Goal: Task Accomplishment & Management: Use online tool/utility

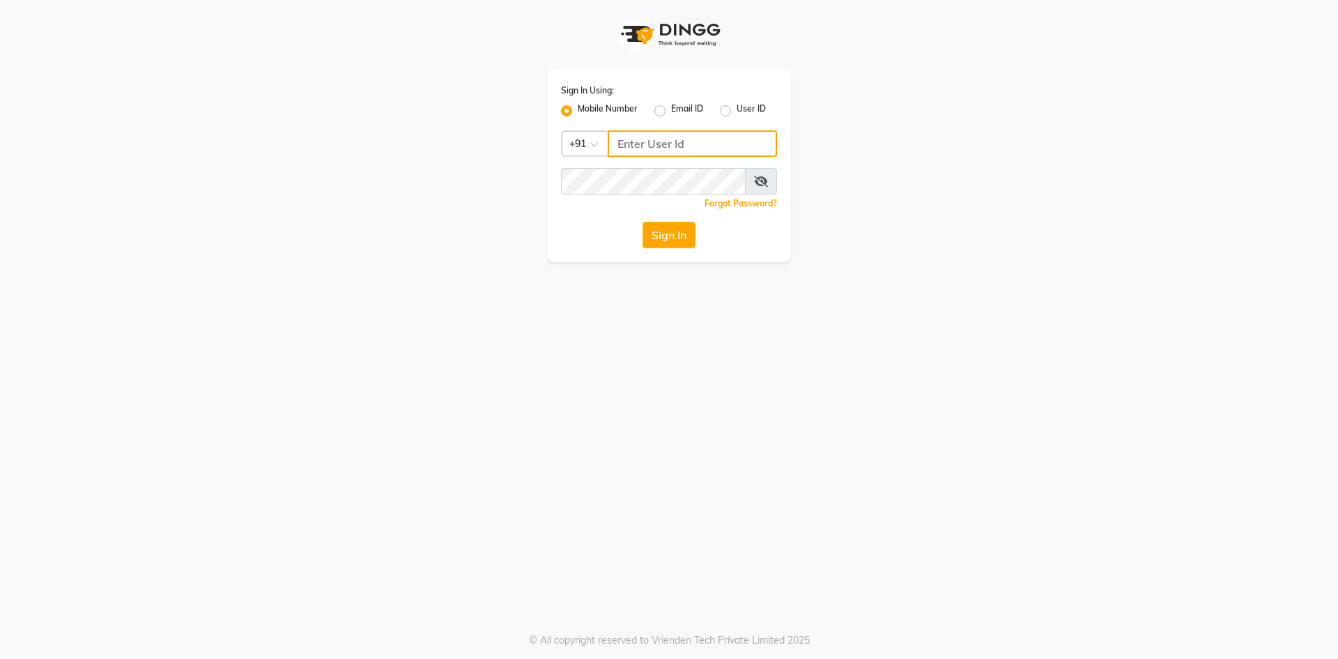
click at [627, 144] on input "Username" at bounding box center [692, 143] width 169 height 26
type input "7661809500"
click at [679, 230] on button "Sign In" at bounding box center [669, 235] width 53 height 26
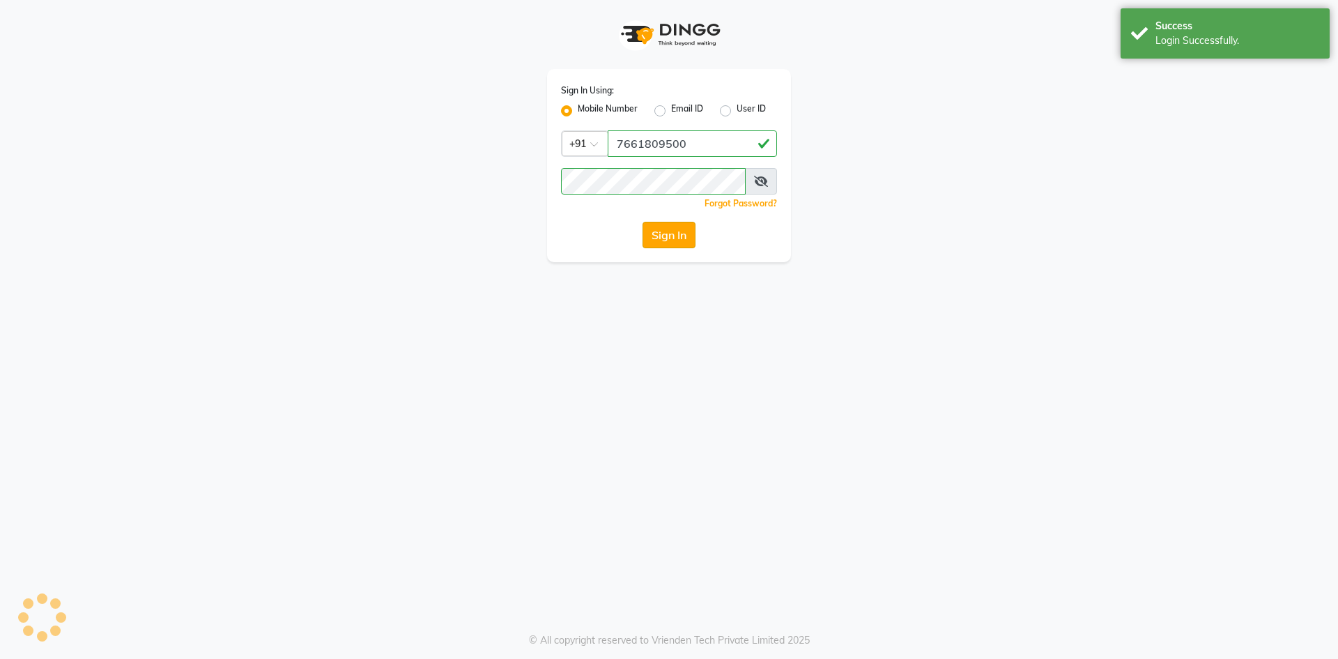
select select "service"
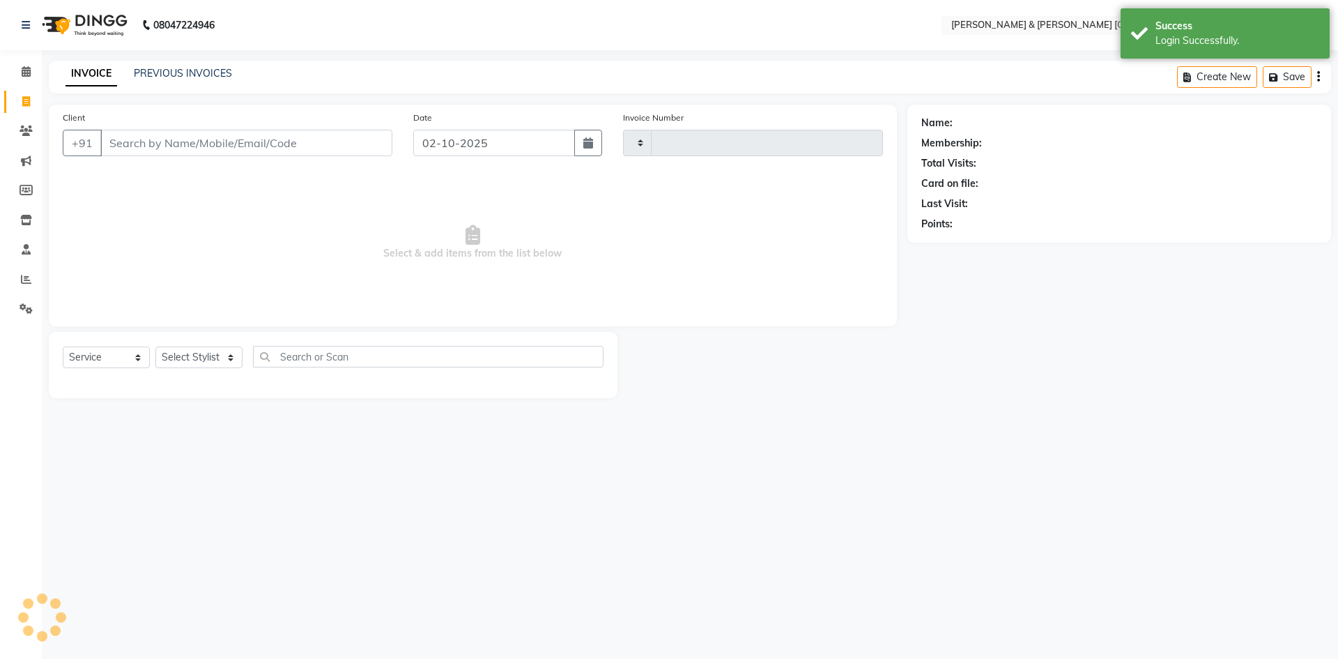
type input "0301"
select select "en"
select select "8717"
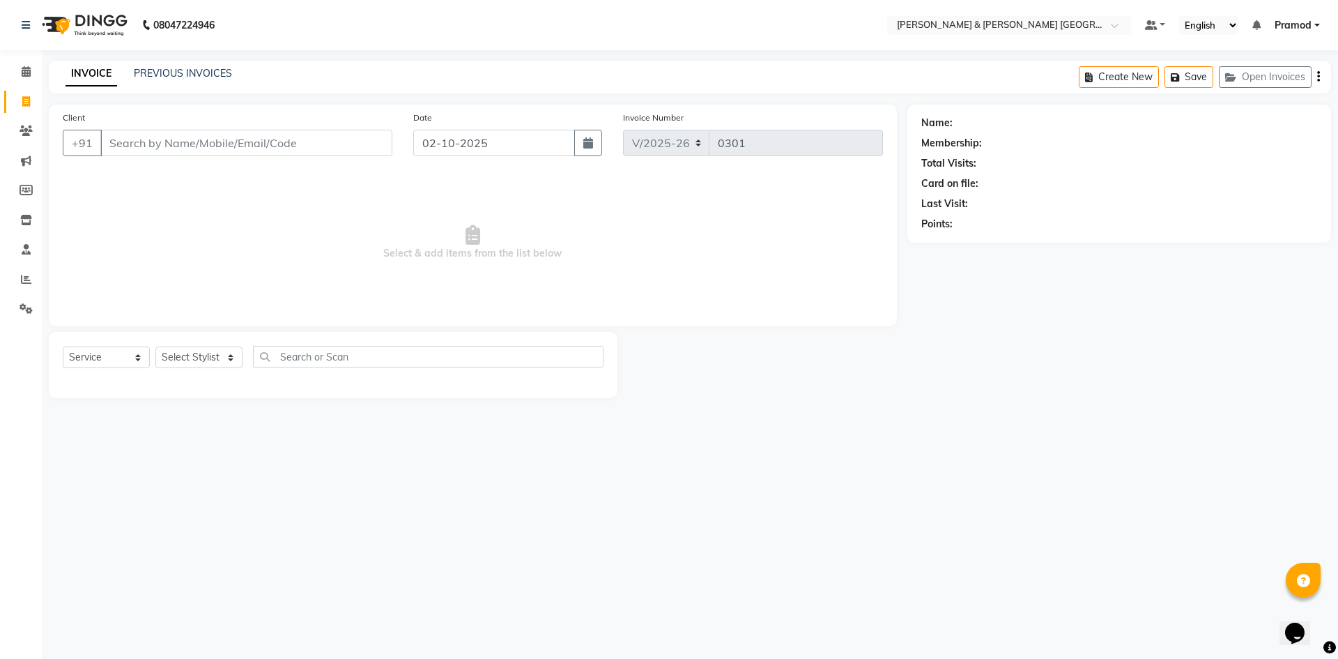
click at [187, 373] on div "Select Service Product Membership Package Voucher Prepaid Gift Card Select Styl…" at bounding box center [333, 362] width 541 height 33
click at [215, 364] on select "Select Stylist [PERSON_NAME] [PERSON_NAME] [PERSON_NAME] [PERSON_NAME] Shabbu […" at bounding box center [198, 357] width 87 height 22
select select "88027"
click at [155, 346] on select "Select Stylist [PERSON_NAME] [PERSON_NAME] [PERSON_NAME] [PERSON_NAME] Shabbu […" at bounding box center [198, 357] width 87 height 22
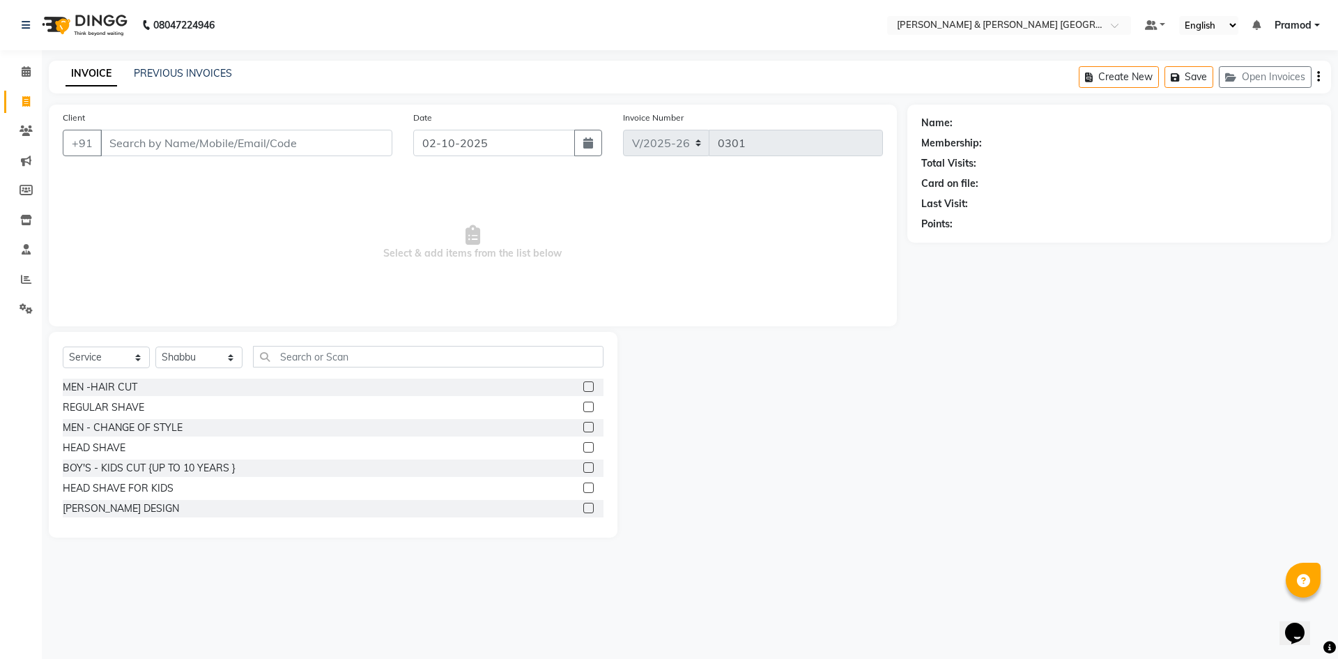
click at [583, 390] on label at bounding box center [588, 386] width 10 height 10
click at [583, 390] on input "checkbox" at bounding box center [587, 387] width 9 height 9
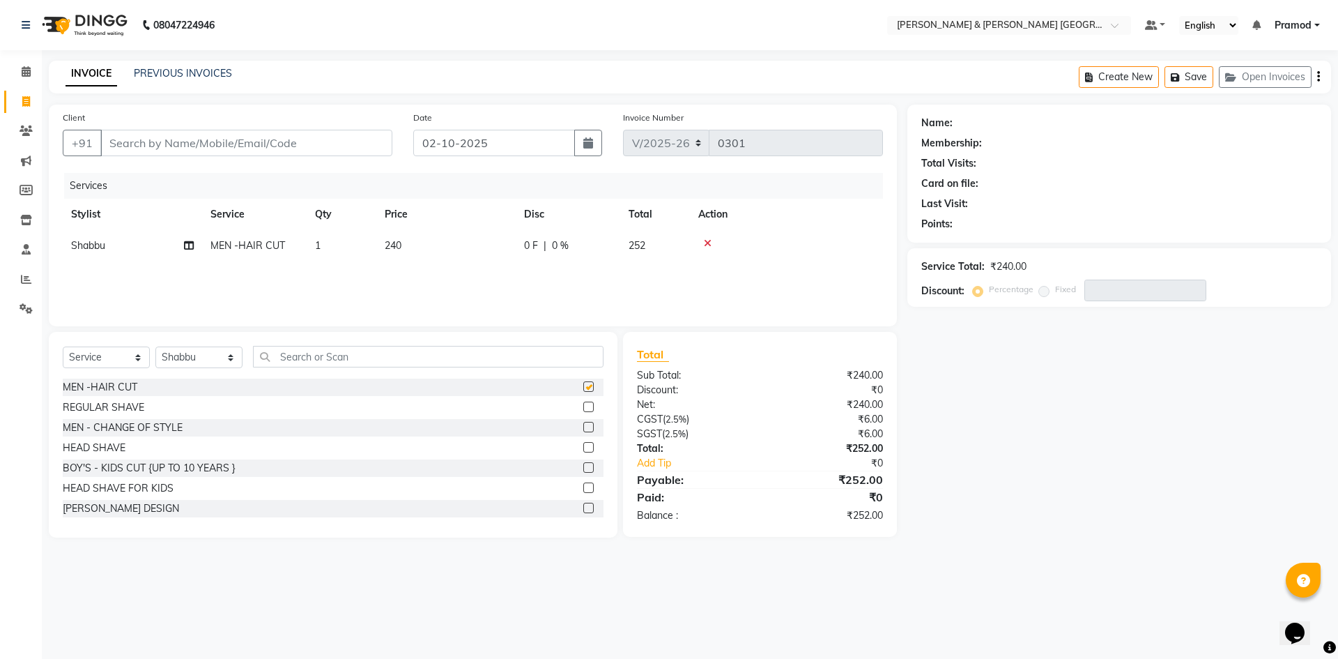
checkbox input "false"
click at [297, 136] on input "Client" at bounding box center [246, 143] width 292 height 26
type input "7"
type input "0"
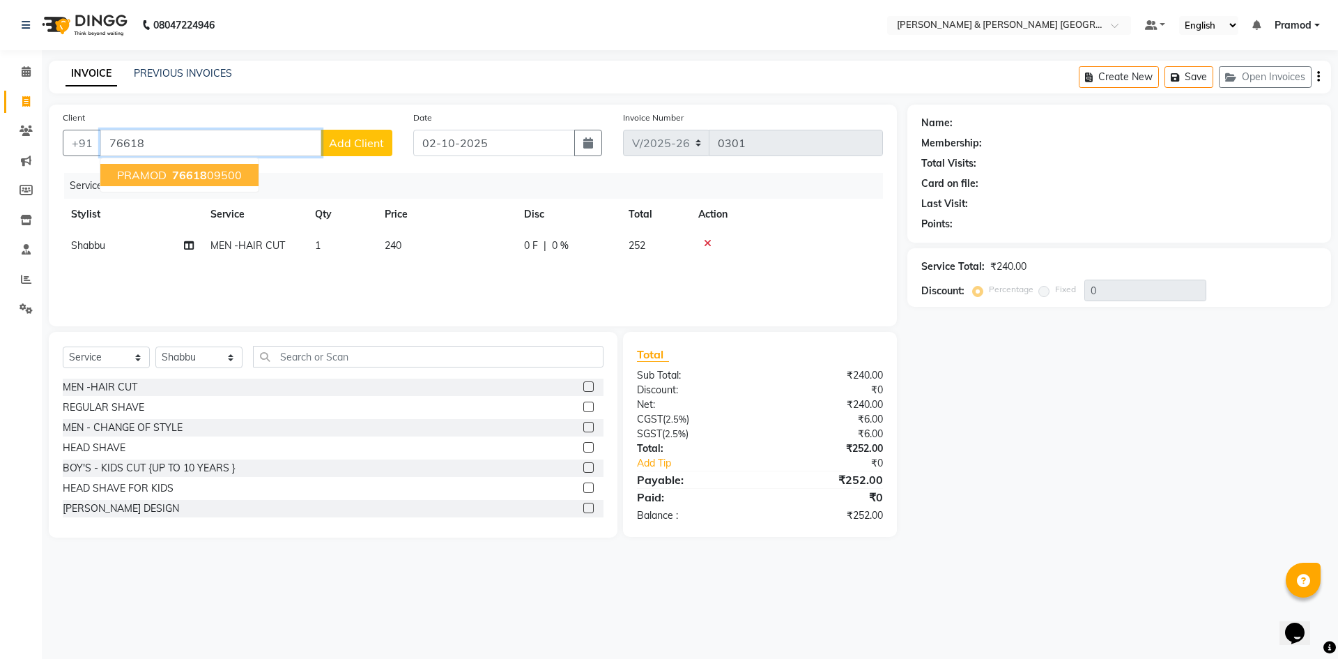
click at [210, 168] on ngb-highlight "76618 09500" at bounding box center [205, 175] width 72 height 14
type input "7661809500"
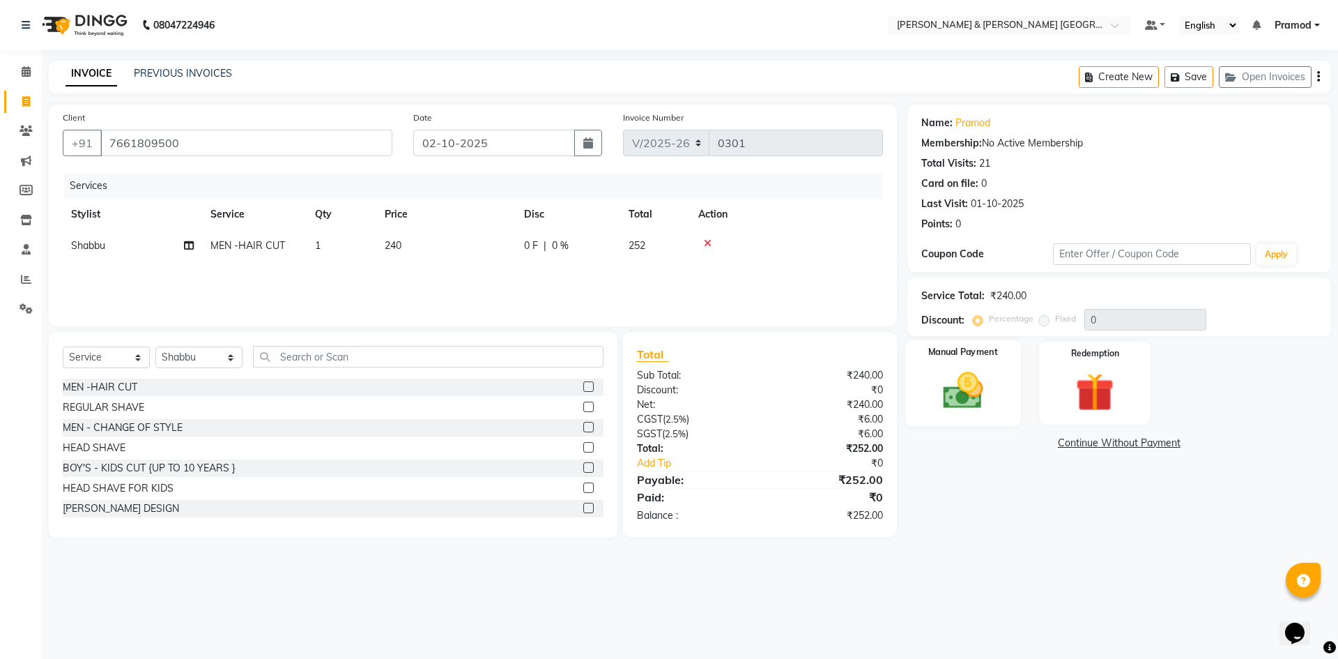
click at [1011, 387] on div "Manual Payment" at bounding box center [963, 383] width 116 height 86
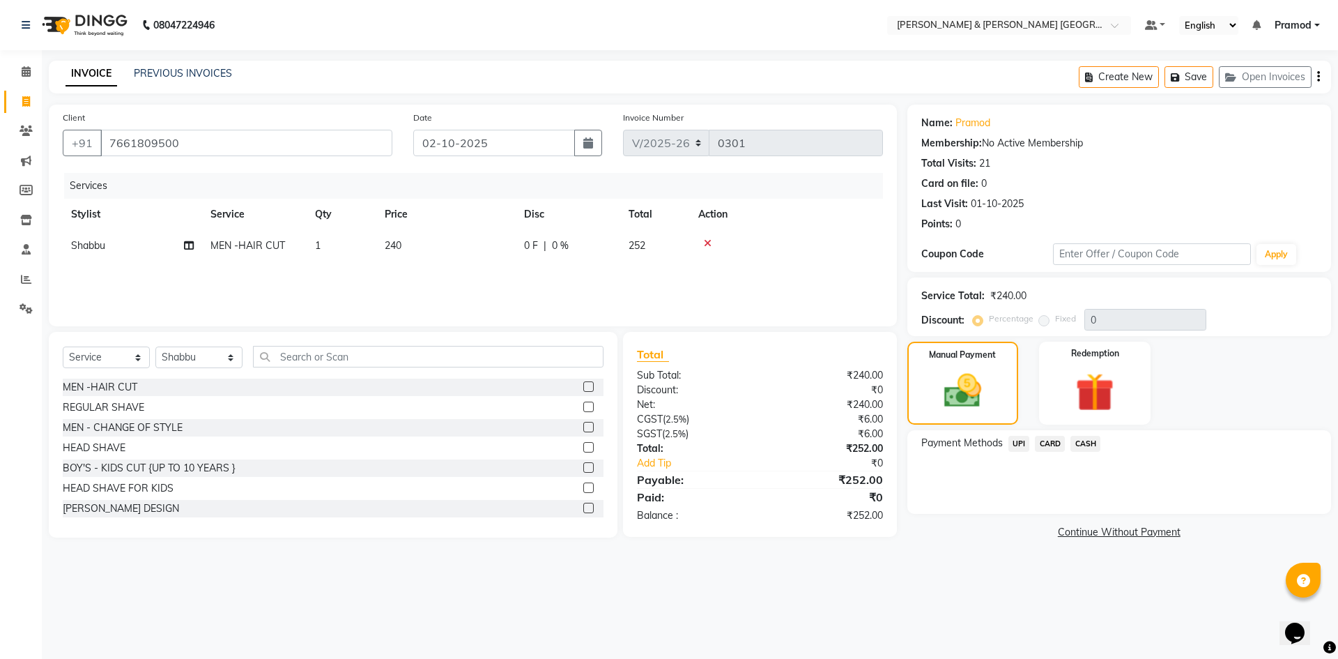
click at [1018, 436] on span "UPI" at bounding box center [1019, 444] width 22 height 16
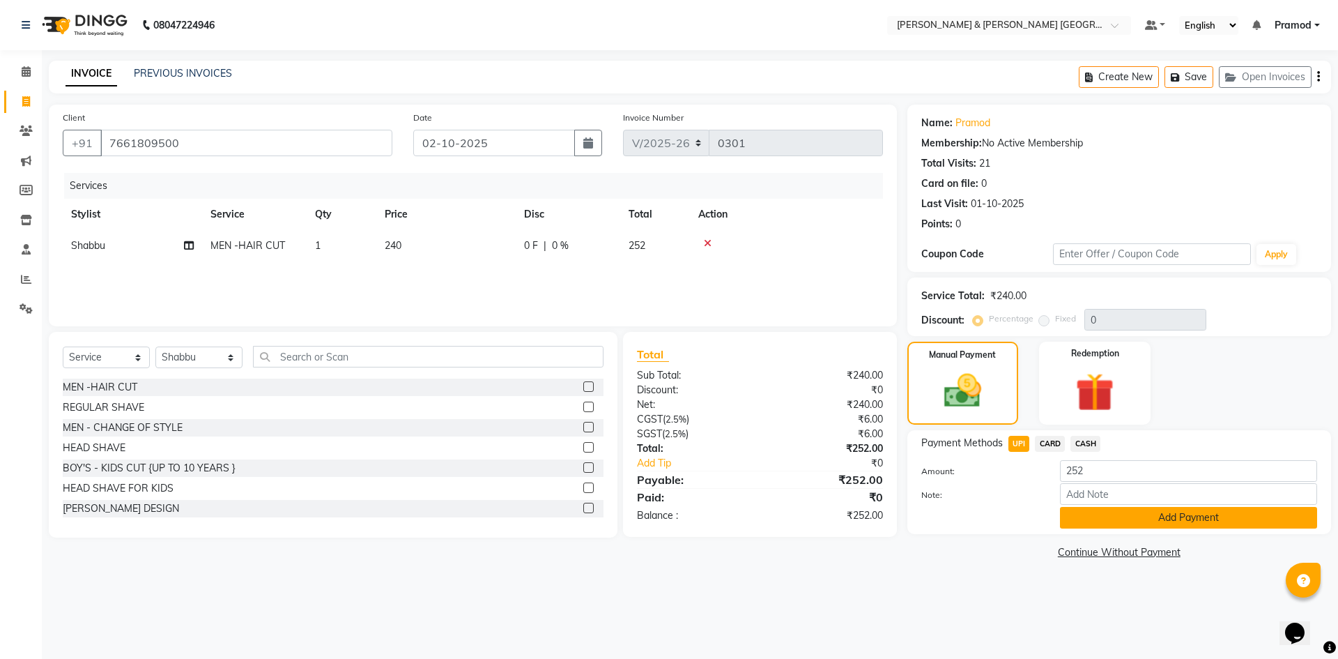
click at [1146, 516] on button "Add Payment" at bounding box center [1188, 518] width 257 height 22
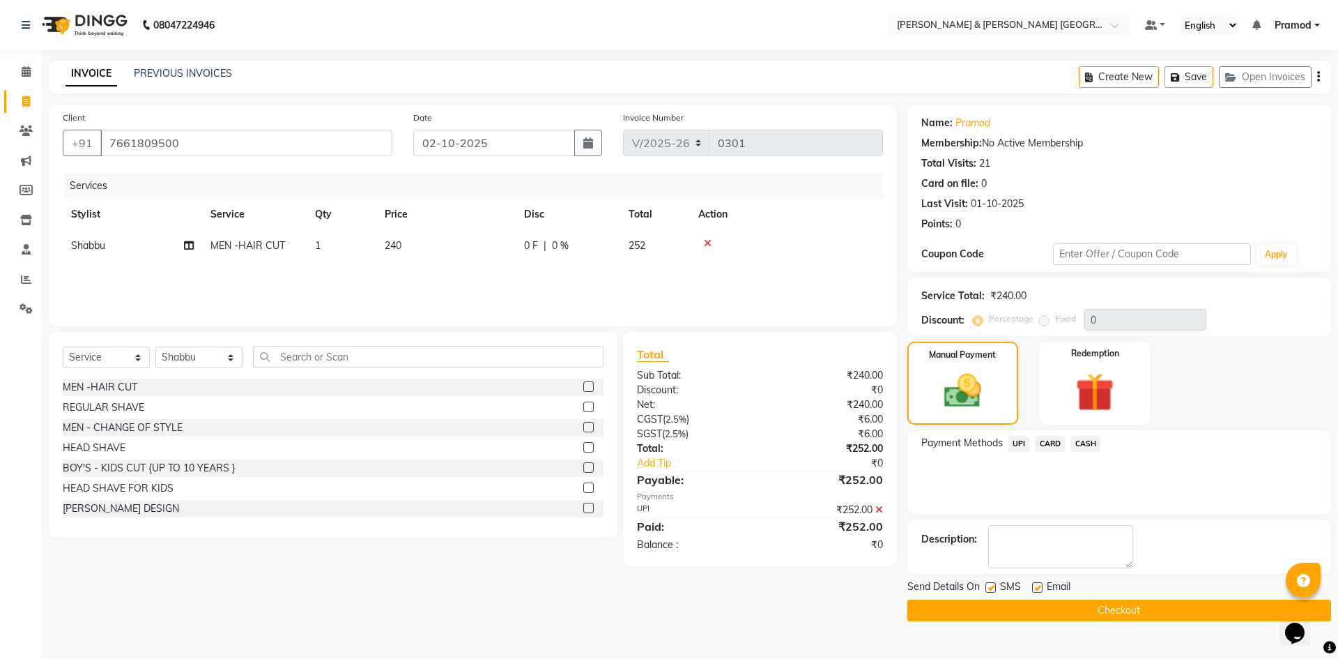
click at [1047, 608] on button "Checkout" at bounding box center [1119, 610] width 424 height 22
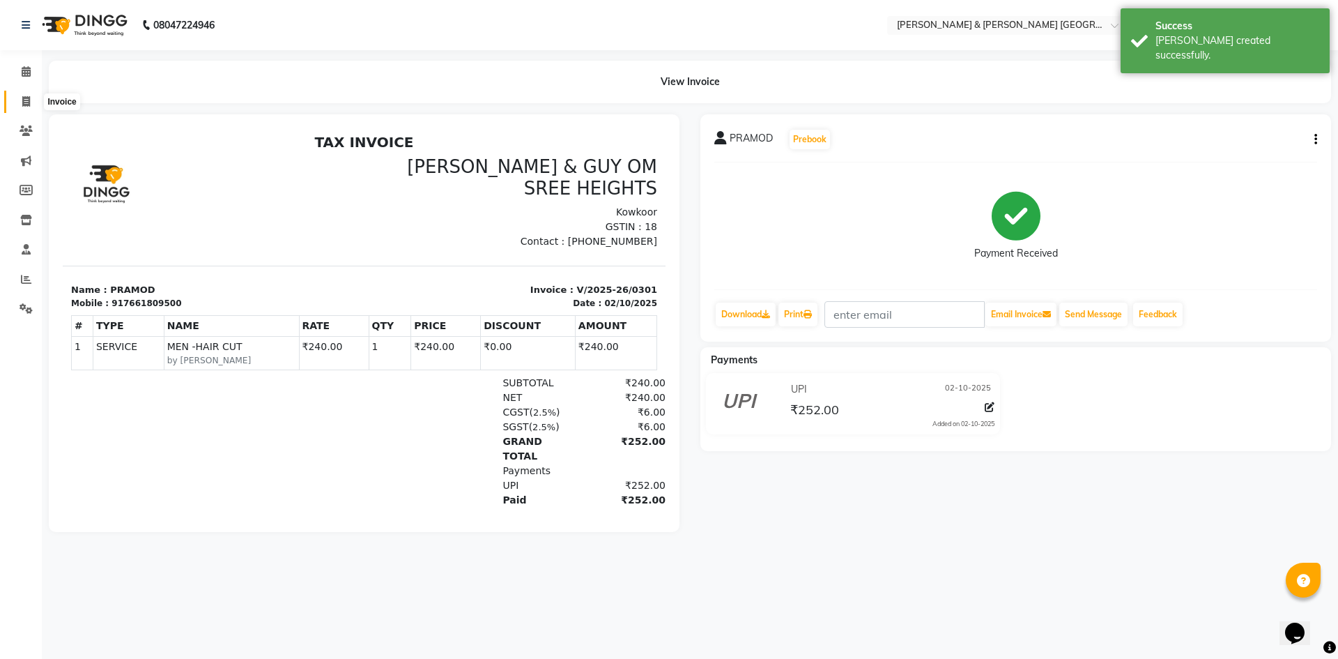
click at [23, 97] on icon at bounding box center [26, 101] width 8 height 10
select select "8717"
select select "service"
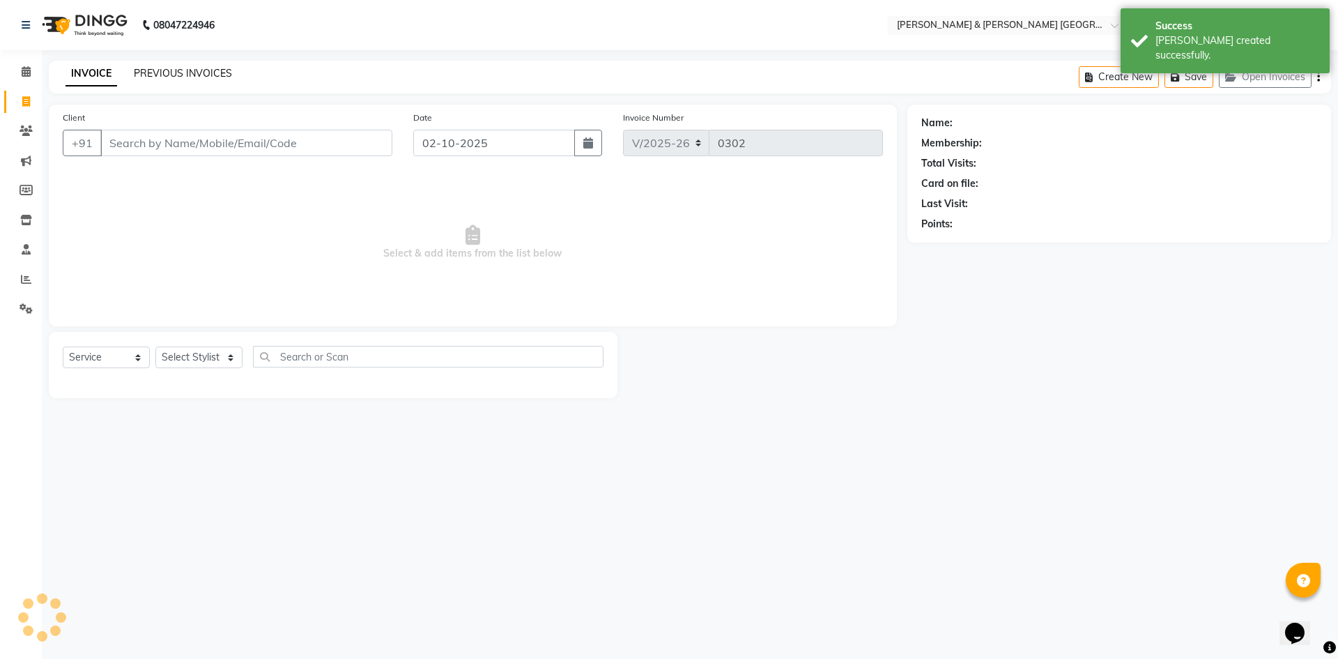
click at [197, 68] on link "PREVIOUS INVOICES" at bounding box center [183, 73] width 98 height 13
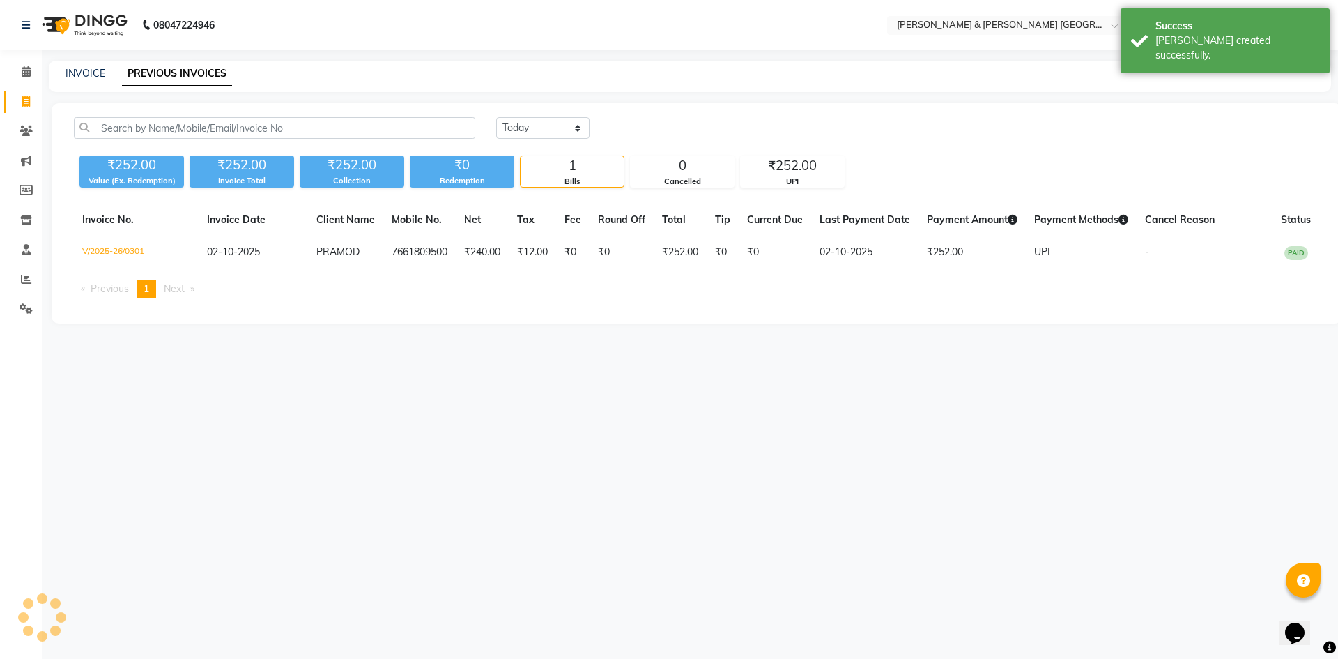
click at [380, 45] on nav "08047224946 Select Location × [PERSON_NAME] & Guy Om [GEOGRAPHIC_DATA], Kowkoor…" at bounding box center [669, 25] width 1338 height 50
